Goal: Transaction & Acquisition: Subscribe to service/newsletter

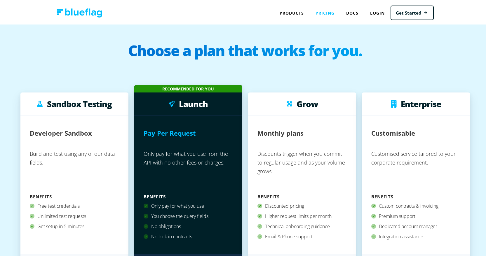
click at [321, 11] on link "Pricing" at bounding box center [325, 12] width 31 height 12
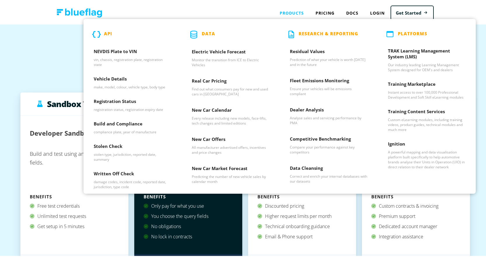
click at [293, 14] on div "Products API NEVDIS Plate to VIN vin, chassis, registration plate, registration…" at bounding box center [292, 12] width 36 height 12
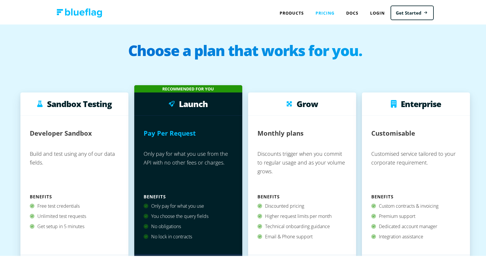
click at [317, 13] on link "Pricing" at bounding box center [325, 12] width 31 height 12
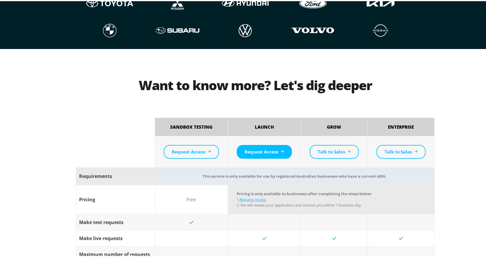
scroll to position [175, 0]
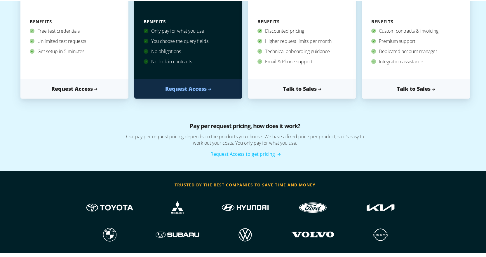
click at [244, 153] on link "Request Access to get pricing" at bounding box center [245, 153] width 69 height 6
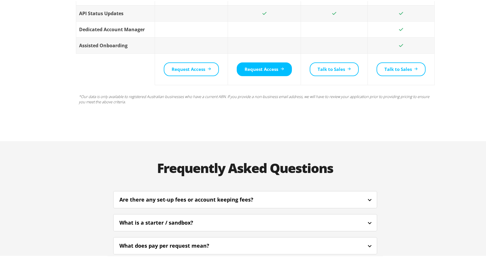
scroll to position [1256, 0]
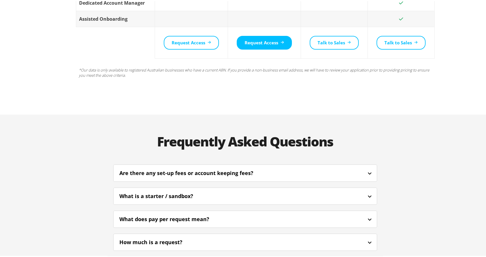
click at [366, 169] on icon at bounding box center [369, 172] width 7 height 7
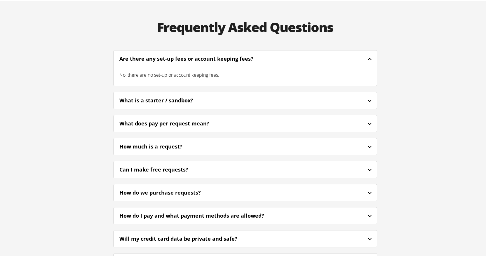
scroll to position [1373, 0]
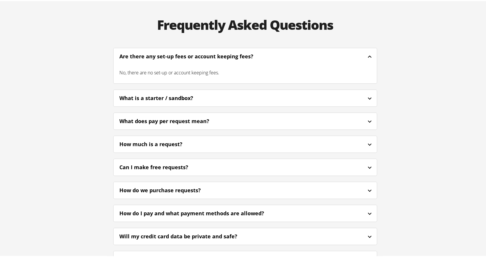
click at [367, 94] on icon at bounding box center [369, 97] width 7 height 7
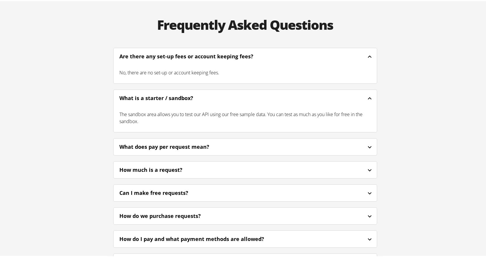
click at [366, 143] on icon at bounding box center [369, 146] width 7 height 7
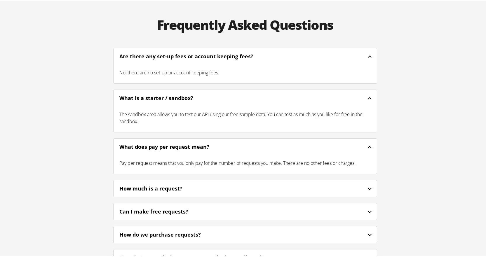
click at [368, 187] on icon at bounding box center [370, 188] width 4 height 2
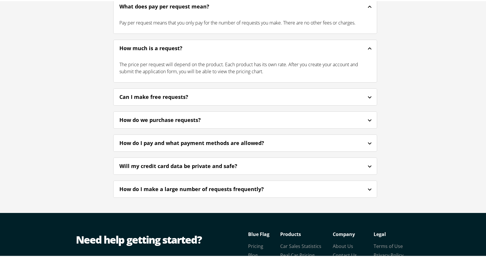
scroll to position [1519, 0]
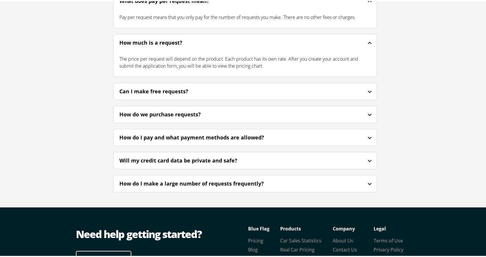
click at [366, 110] on icon at bounding box center [369, 113] width 7 height 7
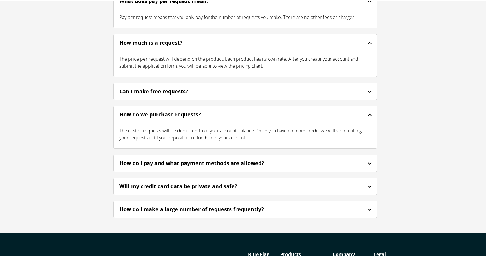
click at [370, 159] on icon at bounding box center [369, 162] width 7 height 7
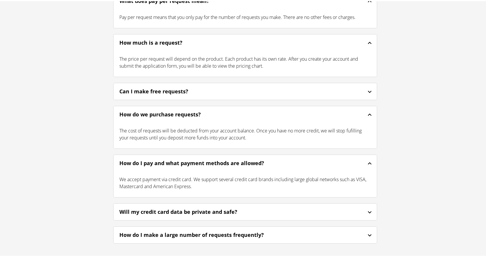
click at [367, 208] on icon at bounding box center [369, 211] width 7 height 7
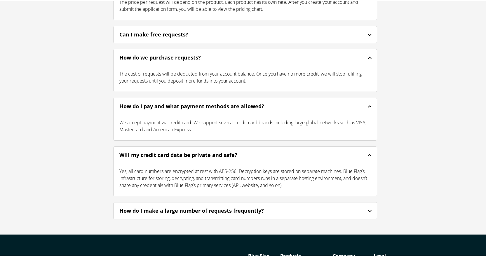
scroll to position [1577, 0]
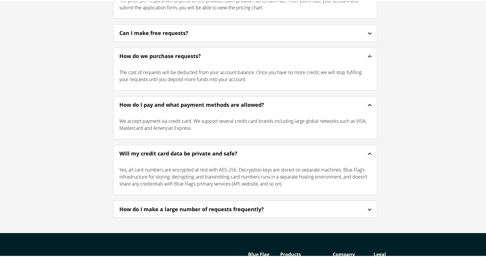
click at [367, 205] on icon at bounding box center [369, 208] width 7 height 7
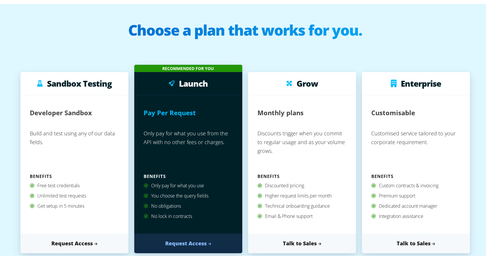
scroll to position [0, 0]
